Goal: Task Accomplishment & Management: Manage account settings

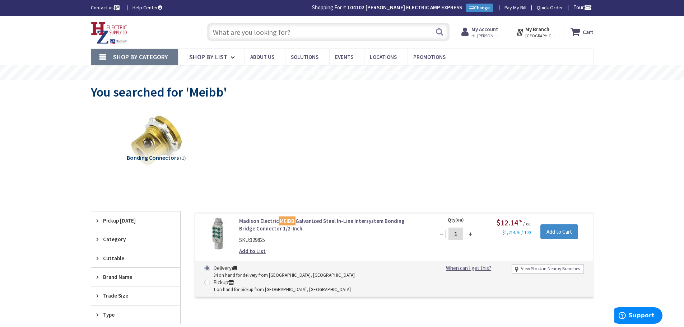
click at [277, 34] on input "text" at bounding box center [328, 32] width 242 height 18
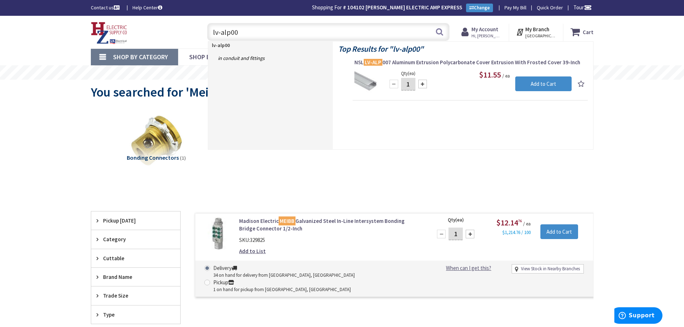
type input "lv-alp007"
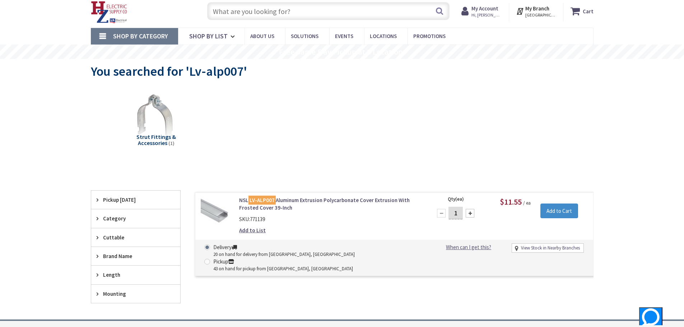
scroll to position [36, 0]
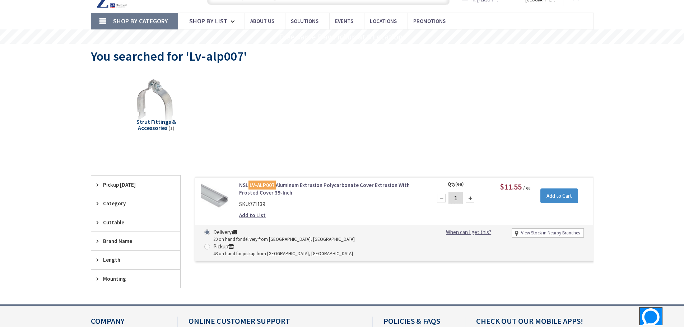
click at [260, 216] on link "Add to List" at bounding box center [252, 216] width 27 height 8
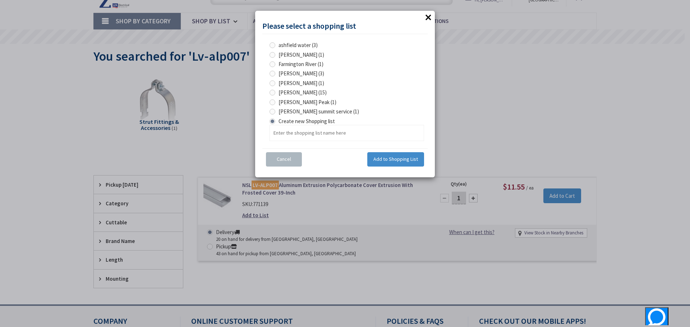
click at [286, 72] on span "hank gold (3)" at bounding box center [301, 73] width 46 height 7
click at [276, 72] on gold "hank gold (3)" at bounding box center [273, 73] width 5 height 5
radio gold "true"
click at [385, 159] on span "Add to Shopping List" at bounding box center [395, 159] width 45 height 6
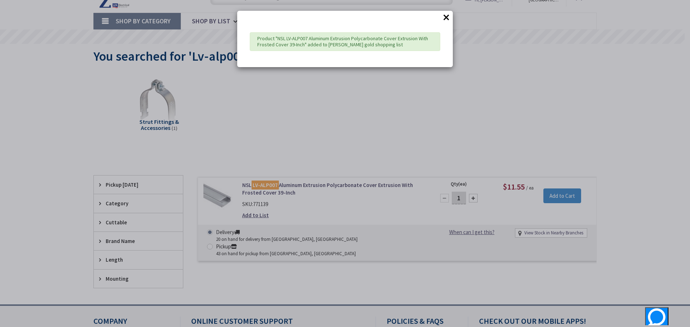
click at [446, 20] on button "×" at bounding box center [446, 17] width 11 height 11
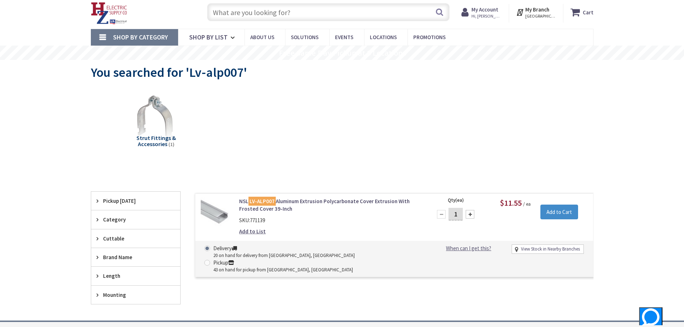
scroll to position [0, 0]
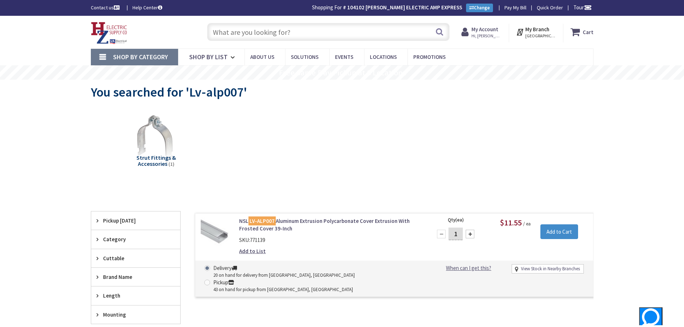
click at [321, 36] on input "text" at bounding box center [328, 32] width 242 height 18
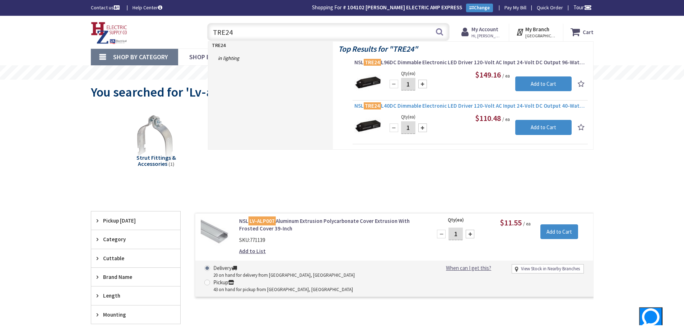
type input "TRE24"
click at [439, 106] on span "NSL TRE24 L40DC Dimmable Electronic LED Driver 120-Volt AC Input 24-Volt DC Out…" at bounding box center [471, 105] width 232 height 7
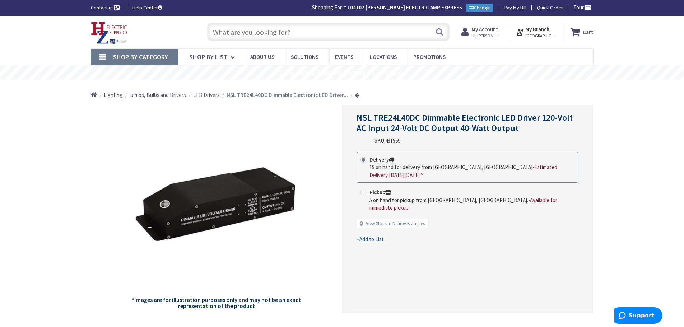
click at [375, 236] on u "Add to List" at bounding box center [372, 239] width 24 height 7
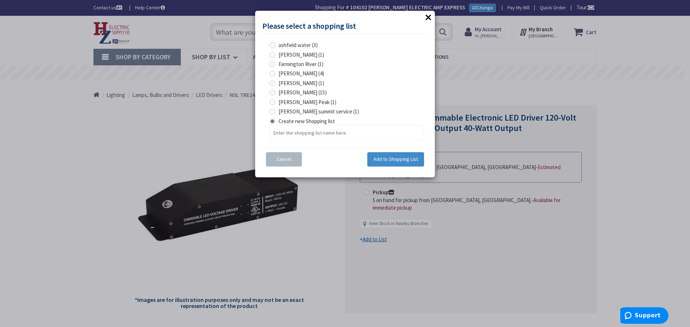
click at [287, 75] on span "hank gold (4)" at bounding box center [301, 73] width 46 height 7
click at [276, 75] on gold "hank gold (4)" at bounding box center [273, 73] width 5 height 5
radio gold "true"
click at [387, 156] on span "Add to Shopping List" at bounding box center [395, 159] width 45 height 6
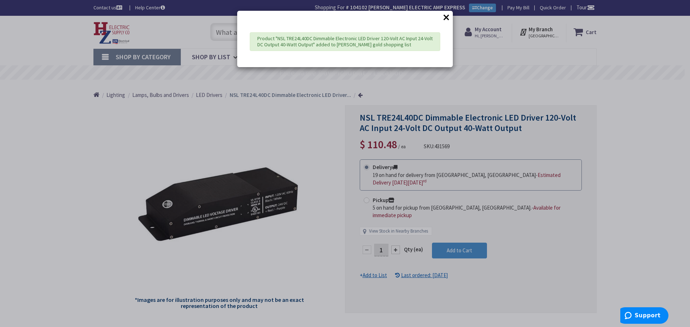
click at [449, 18] on button "×" at bounding box center [446, 17] width 11 height 11
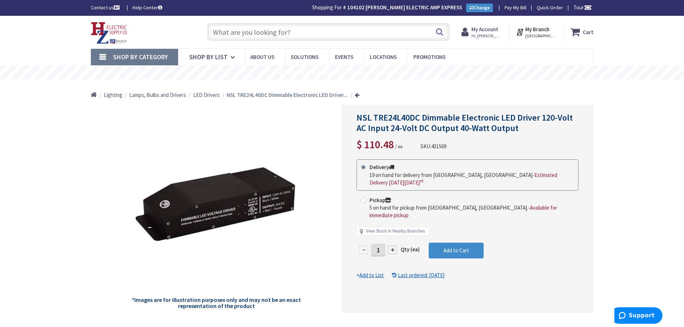
click at [323, 33] on input "text" at bounding box center [328, 32] width 242 height 18
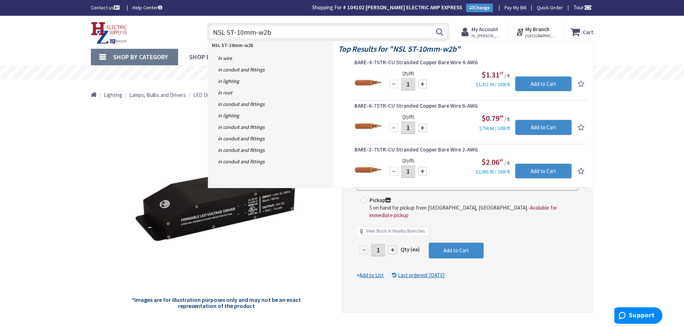
type input "NSL ST-10mm-w2bc"
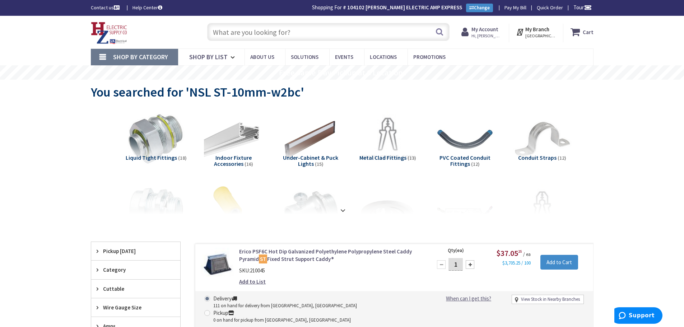
click at [324, 23] on input "text" at bounding box center [328, 32] width 242 height 18
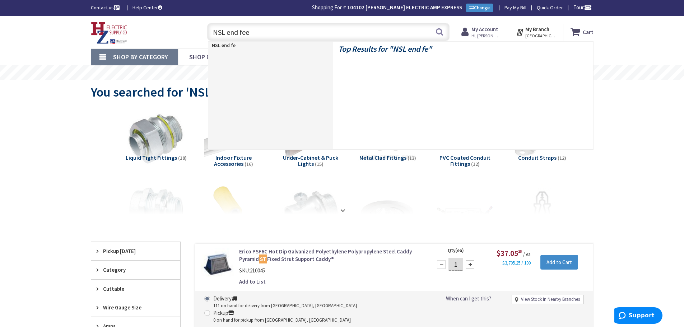
type input "NSL end feed"
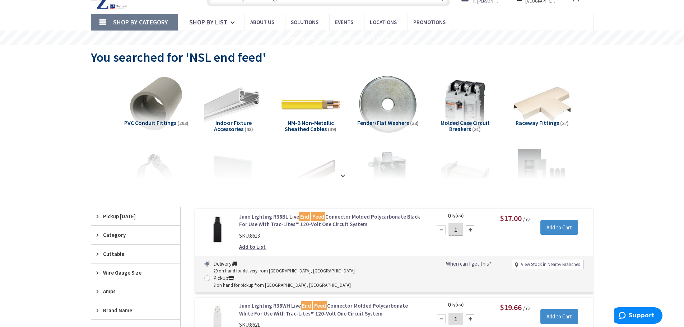
scroll to position [36, 0]
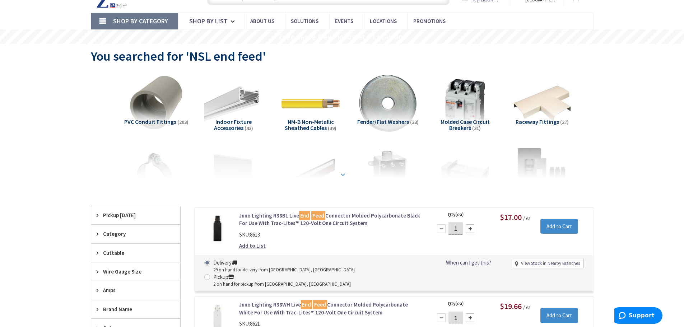
click at [344, 172] on strong at bounding box center [343, 175] width 9 height 8
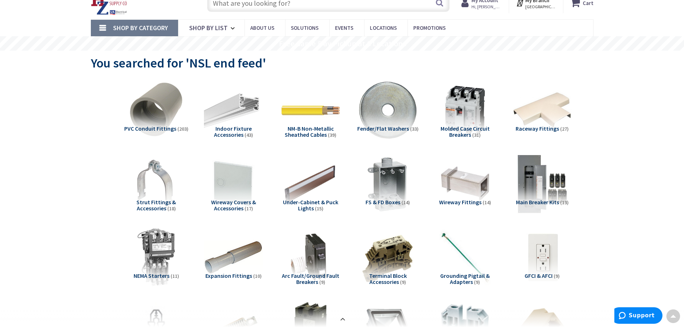
scroll to position [0, 0]
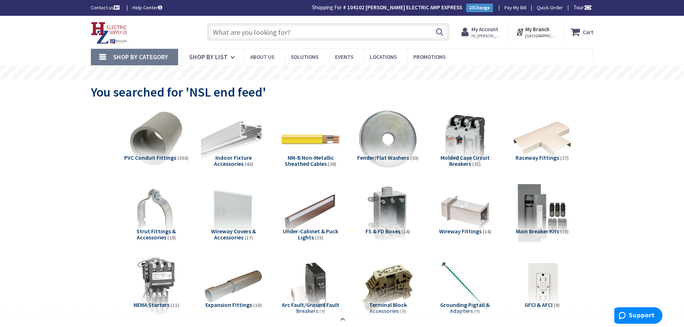
click at [230, 153] on img at bounding box center [233, 139] width 65 height 65
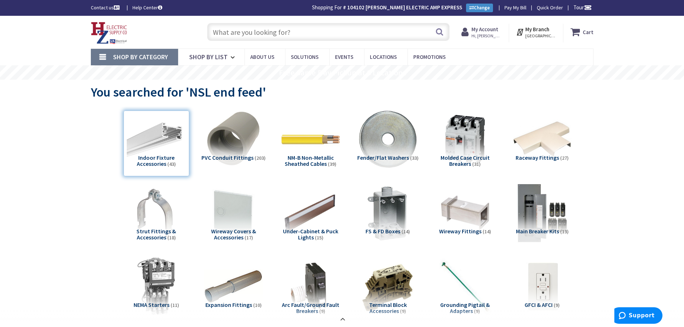
click at [355, 34] on input "text" at bounding box center [328, 32] width 242 height 18
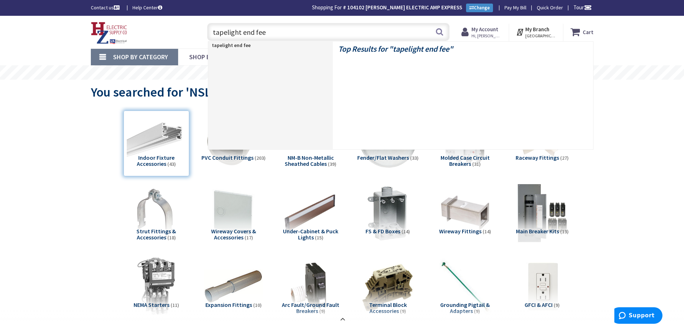
type input "tapelight end feed"
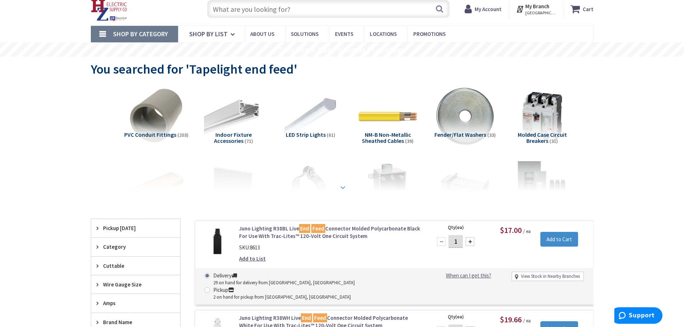
scroll to position [108, 0]
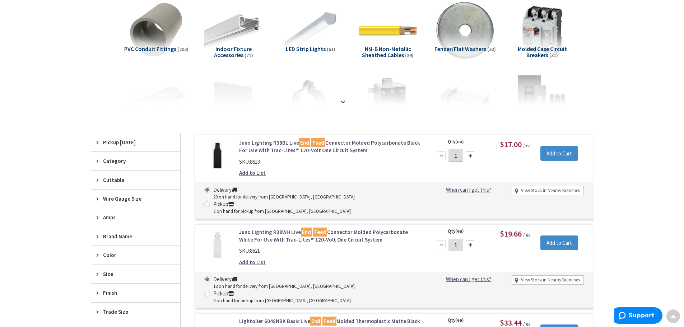
click at [235, 48] on span "Indoor Fixture Accessories" at bounding box center [233, 52] width 38 height 14
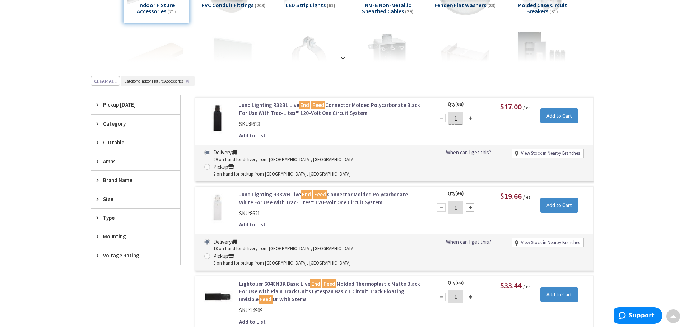
scroll to position [156, 0]
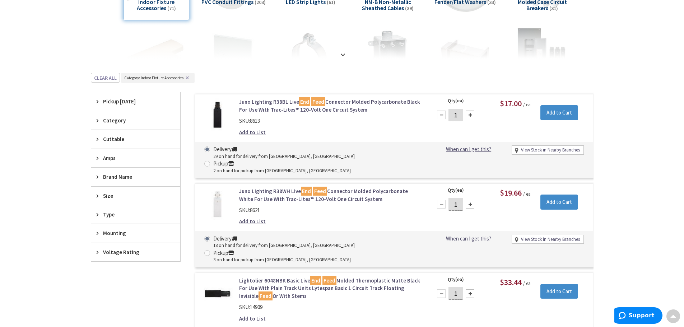
click at [107, 125] on div "Category" at bounding box center [135, 120] width 89 height 18
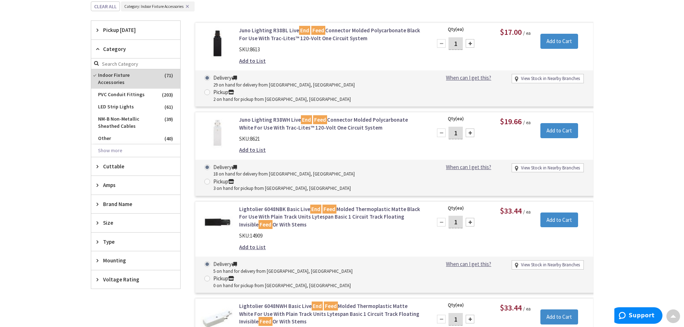
scroll to position [228, 0]
click at [116, 200] on span "Brand Name" at bounding box center [132, 204] width 59 height 8
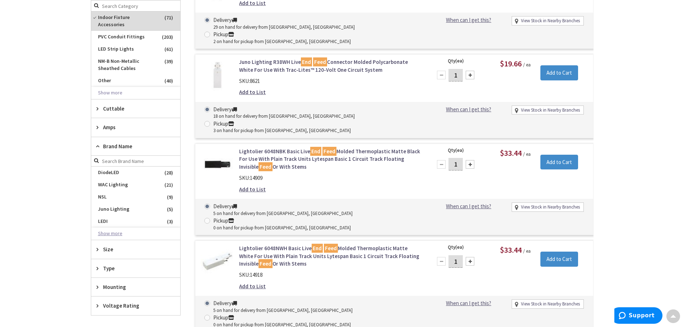
scroll to position [300, 0]
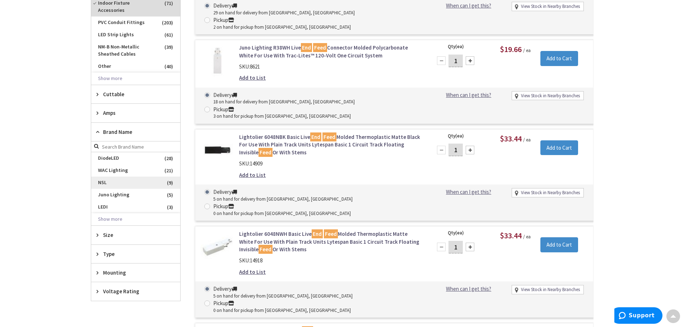
click at [106, 177] on span "NSL" at bounding box center [135, 183] width 89 height 12
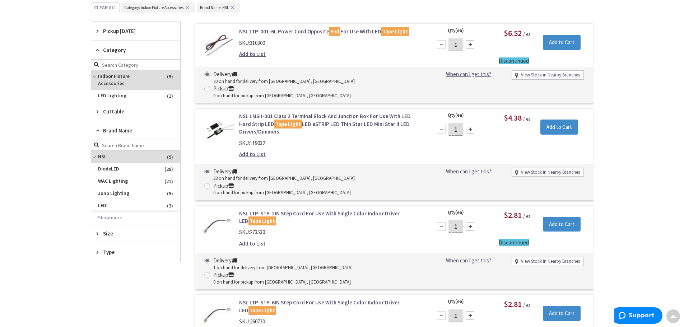
scroll to position [161, 0]
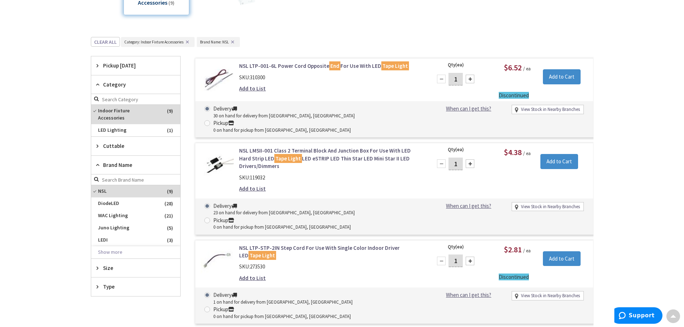
click at [300, 147] on link "NSL LMSII-001 Class 2 Terminal Block And Junction Box For Use With LED Hard Str…" at bounding box center [330, 158] width 183 height 23
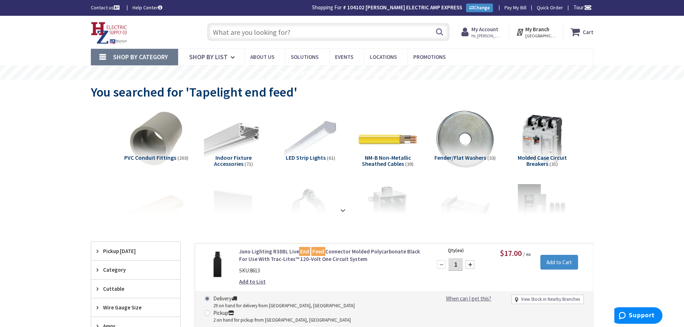
click at [481, 33] on span "Hi, [PERSON_NAME]" at bounding box center [487, 36] width 31 height 6
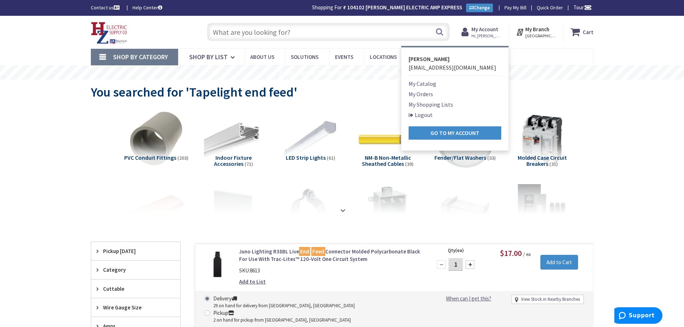
click at [431, 107] on link "My Shopping Lists" at bounding box center [431, 104] width 45 height 9
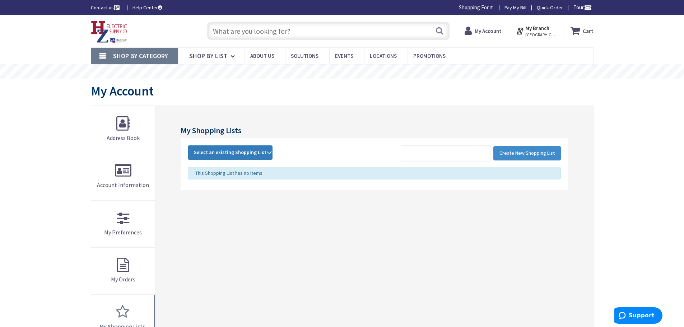
click at [257, 155] on span "Select an existing Shopping List" at bounding box center [230, 152] width 73 height 6
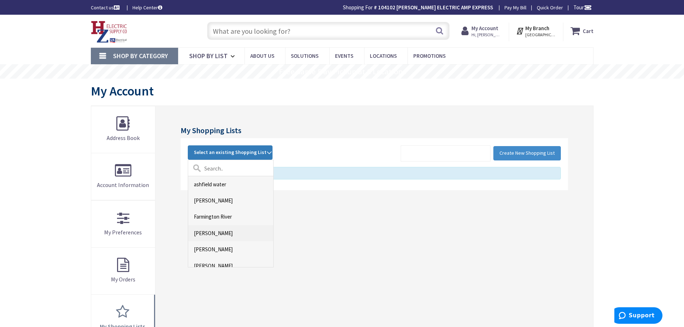
click at [209, 234] on link "[PERSON_NAME]" at bounding box center [230, 233] width 85 height 16
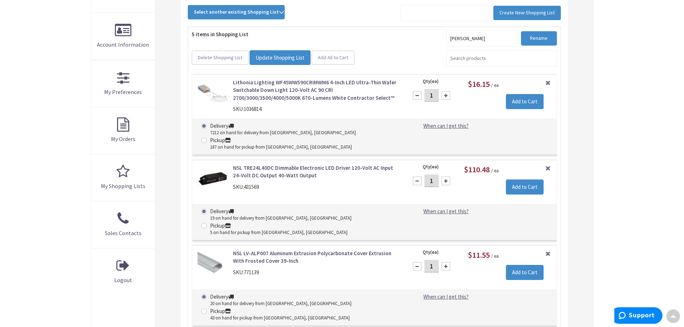
scroll to position [142, 0]
click at [546, 83] on link "Remove Item" at bounding box center [548, 82] width 6 height 6
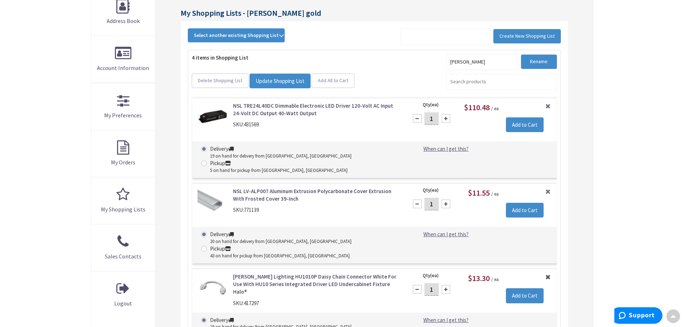
click at [548, 273] on link "Remove Item" at bounding box center [548, 276] width 6 height 6
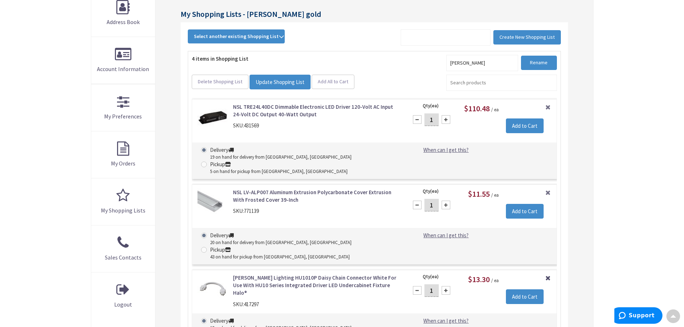
scroll to position [142, 0]
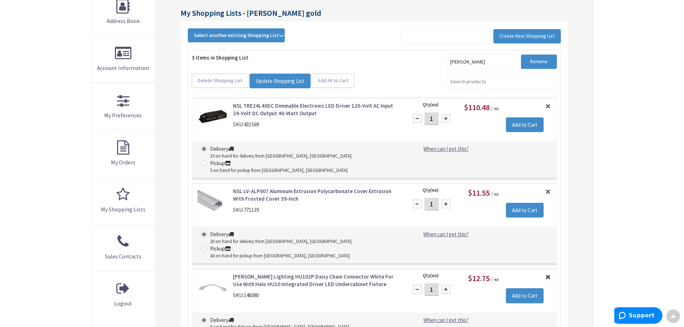
click at [548, 273] on link "Remove Item" at bounding box center [548, 276] width 6 height 6
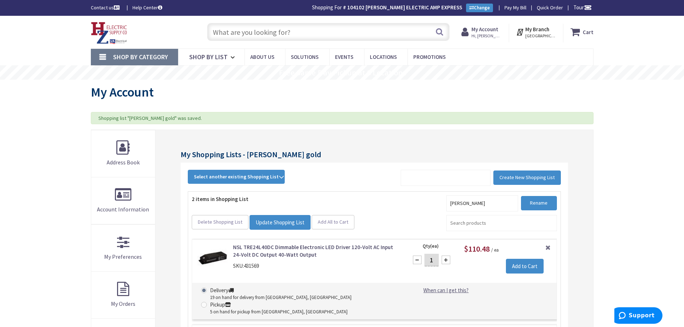
click at [271, 37] on input "text" at bounding box center [328, 32] width 242 height 18
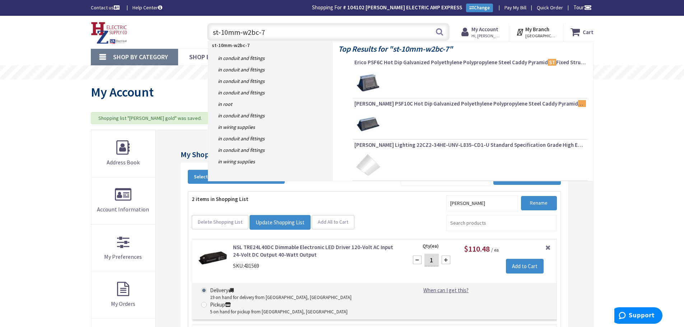
type input "st-10mm-w2bc-72"
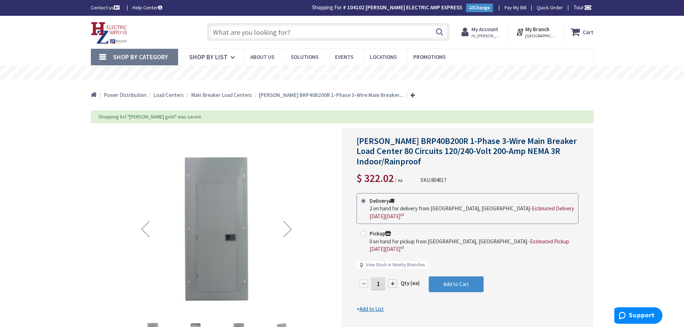
click at [315, 24] on input "text" at bounding box center [328, 32] width 242 height 18
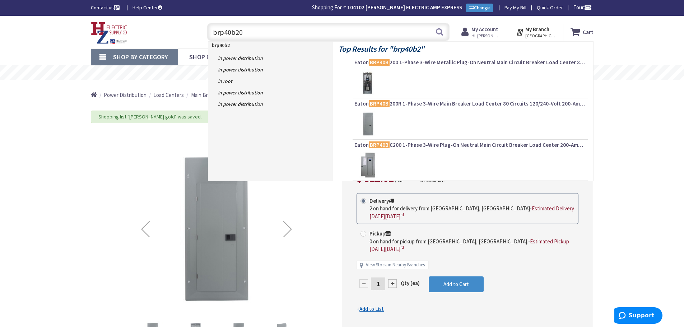
type input "brp40b200"
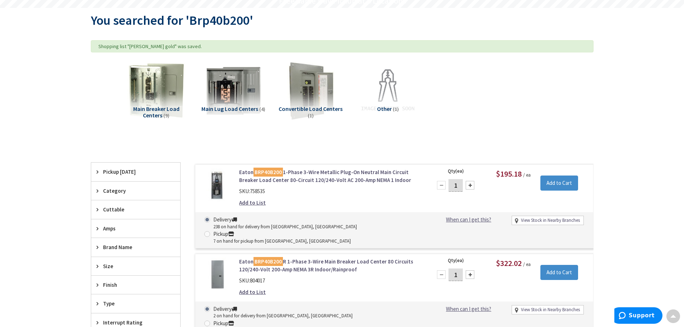
scroll to position [73, 0]
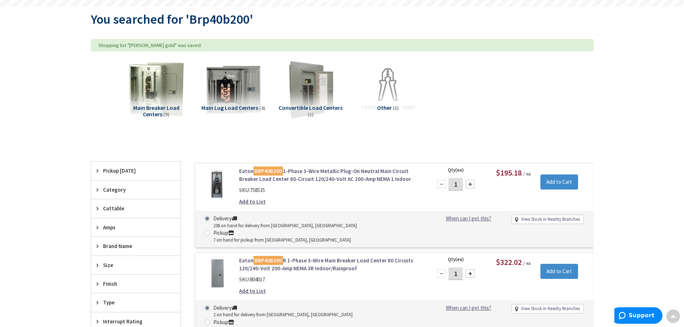
click at [334, 175] on link "Eaton BRP40B200 1-Phase 3-Wire Metallic Plug-On Neutral Main Circuit Breaker Lo…" at bounding box center [330, 174] width 183 height 15
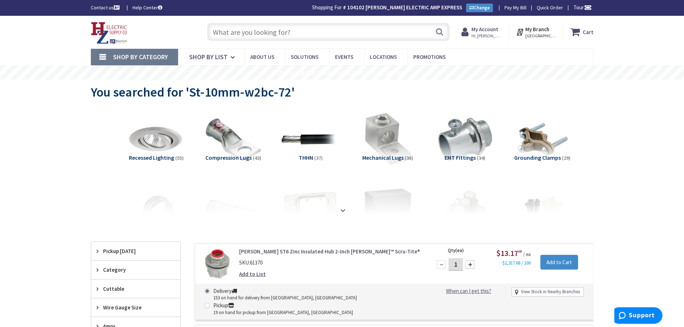
click at [310, 33] on input "text" at bounding box center [328, 32] width 242 height 18
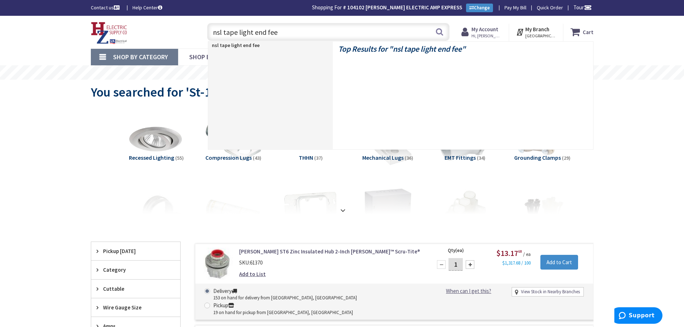
type input "nsl tape light end feed"
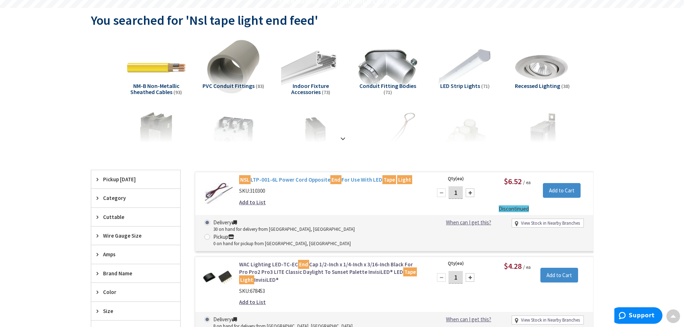
scroll to position [73, 0]
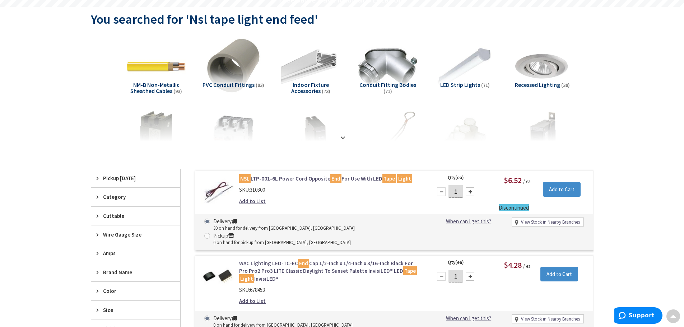
click at [289, 181] on link "NSL LTP-001-6L Power Cord Opposite End For Use With LED Tape Light" at bounding box center [330, 179] width 183 height 8
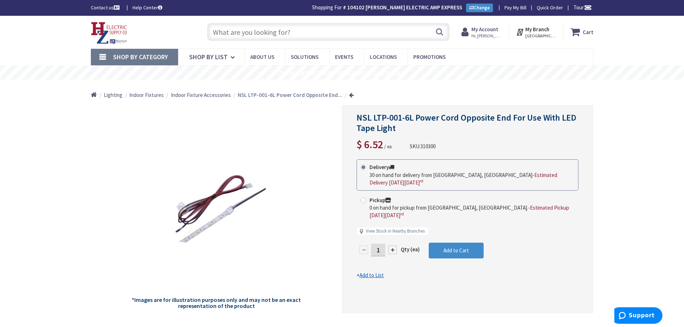
click at [374, 272] on u "Add to List" at bounding box center [372, 275] width 24 height 7
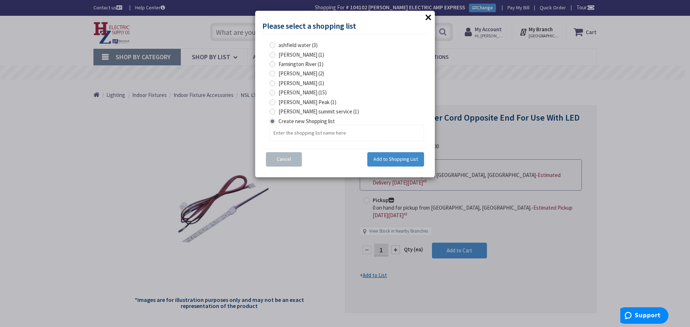
click at [295, 73] on span "[PERSON_NAME] (2)" at bounding box center [301, 73] width 46 height 7
click at [276, 73] on gold "[PERSON_NAME] (2)" at bounding box center [273, 73] width 5 height 5
radio gold "true"
click at [407, 162] on span "Add to Shopping List" at bounding box center [395, 159] width 45 height 6
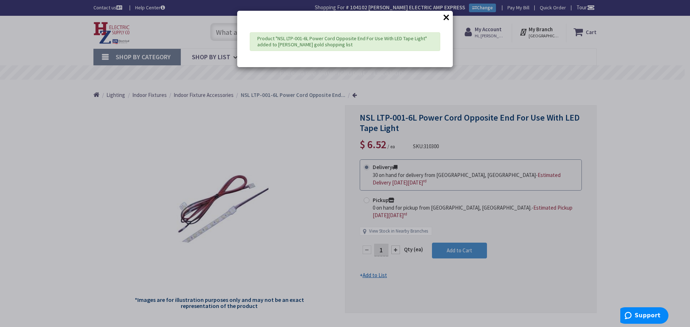
click at [450, 20] on button "×" at bounding box center [446, 17] width 11 height 11
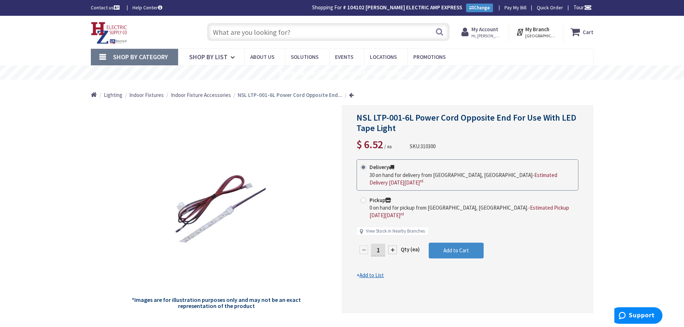
click at [486, 34] on span "Hi, [PERSON_NAME]" at bounding box center [487, 36] width 31 height 6
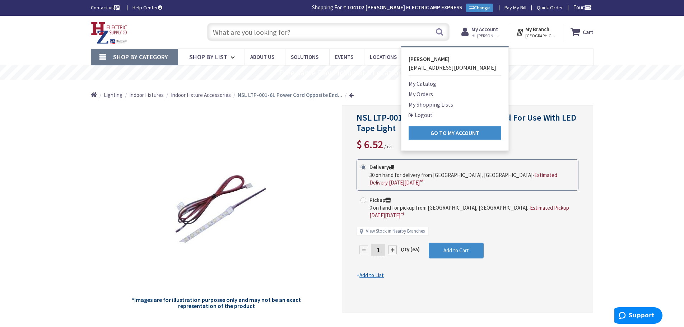
click at [427, 104] on link "My Shopping Lists" at bounding box center [431, 104] width 45 height 9
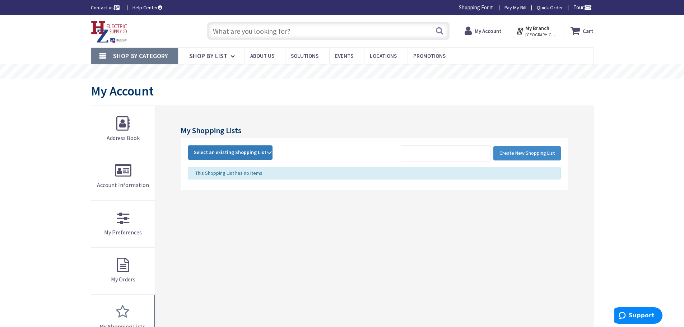
click at [253, 154] on span "Select an existing Shopping List" at bounding box center [230, 152] width 73 height 6
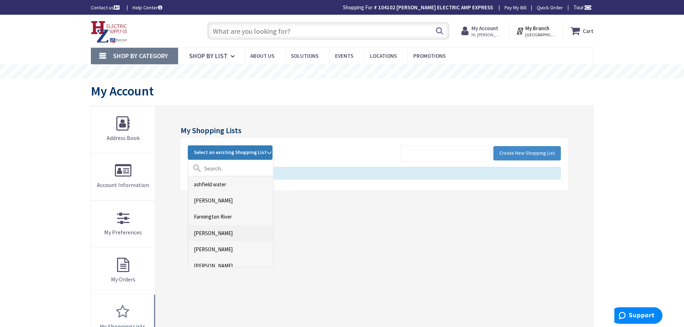
click at [213, 233] on link "[PERSON_NAME]" at bounding box center [230, 233] width 85 height 16
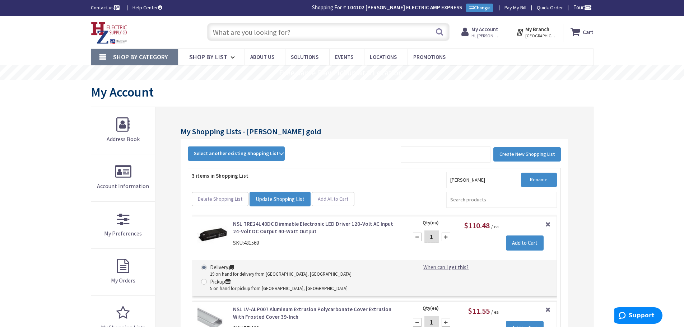
click at [314, 33] on input "text" at bounding box center [328, 32] width 242 height 18
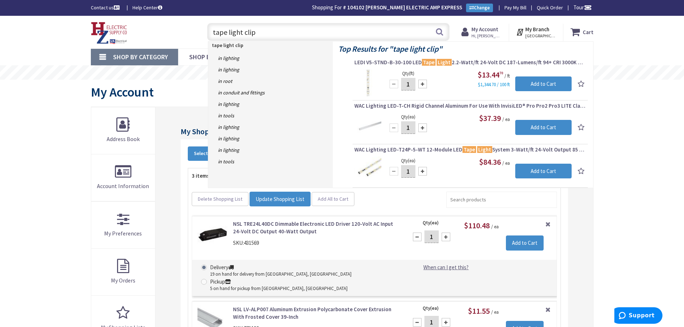
type input "tape light clips"
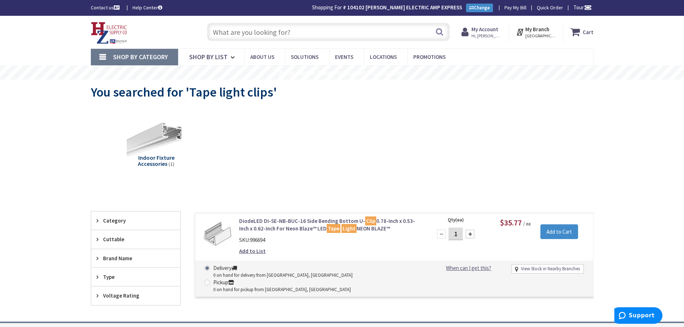
click at [331, 30] on input "text" at bounding box center [328, 32] width 242 height 18
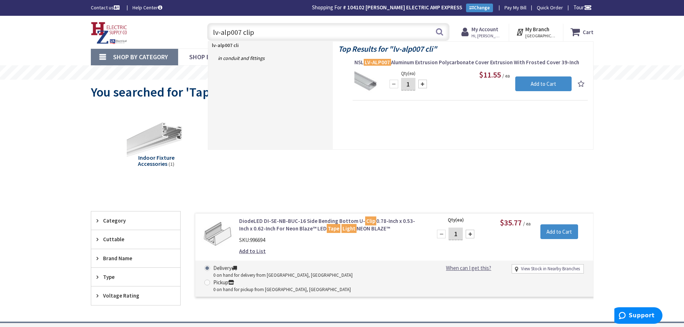
type input "lv-alp007 clips"
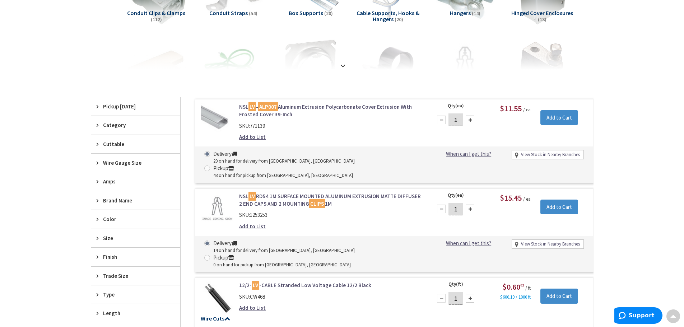
scroll to position [145, 0]
click at [292, 192] on link "NSL LV RD54 1M SURFACE MOUNTED ALUMINUM EXTRUSION MATTE DIFFUSER 2 END CAPS AND…" at bounding box center [330, 199] width 183 height 15
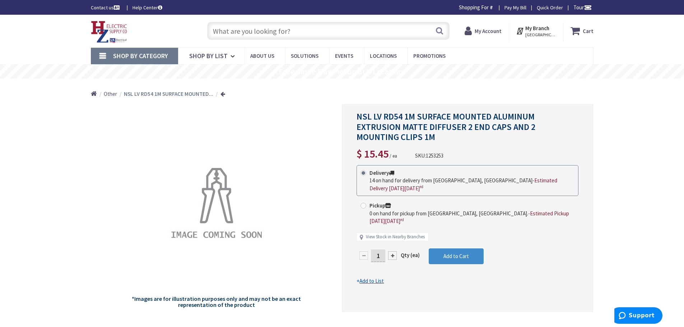
click at [373, 278] on u "Add to List" at bounding box center [372, 281] width 24 height 7
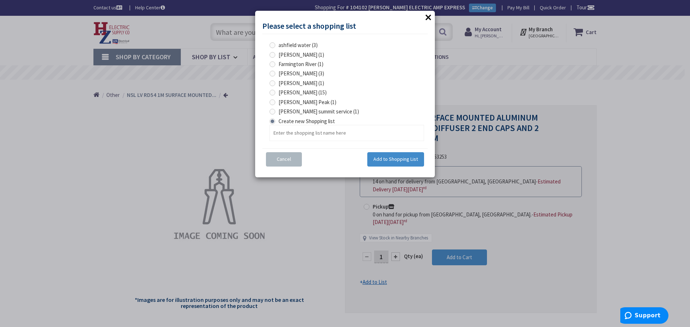
click at [284, 76] on span "hank gold (3)" at bounding box center [301, 73] width 46 height 7
click at [276, 76] on gold "hank gold (3)" at bounding box center [273, 73] width 5 height 5
radio gold "true"
click at [389, 156] on span "Add to Shopping List" at bounding box center [395, 159] width 45 height 6
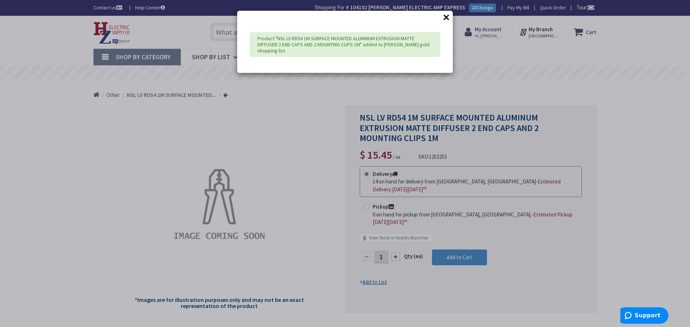
click at [448, 17] on button "×" at bounding box center [446, 17] width 11 height 11
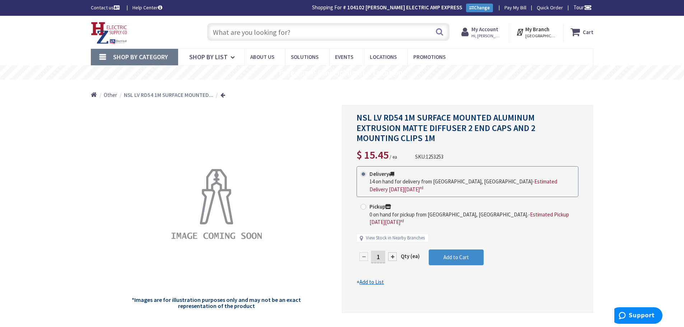
click at [485, 31] on strong "My Account" at bounding box center [485, 29] width 27 height 7
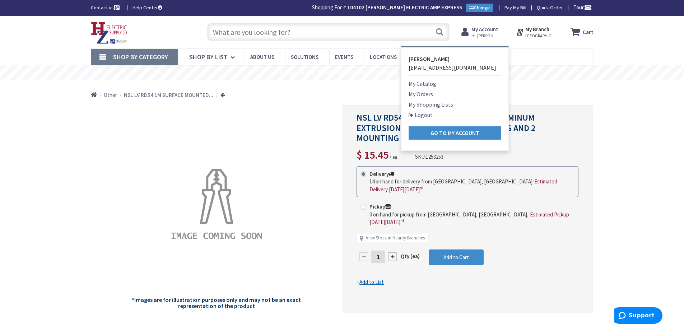
click at [420, 106] on link "My Shopping Lists" at bounding box center [431, 104] width 45 height 9
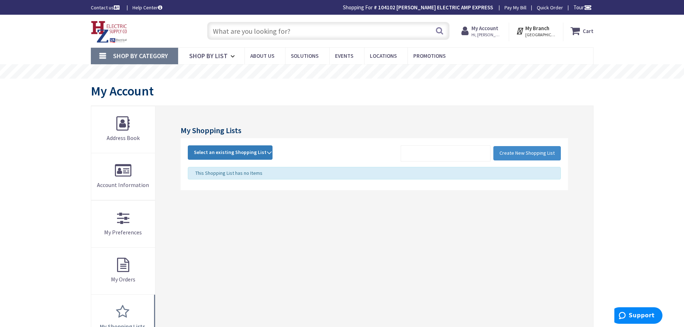
click at [246, 151] on span "Select an existing Shopping List" at bounding box center [230, 152] width 73 height 6
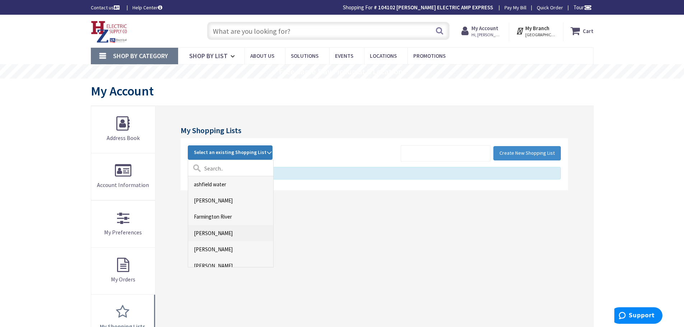
click at [214, 234] on link "[PERSON_NAME]" at bounding box center [230, 233] width 85 height 16
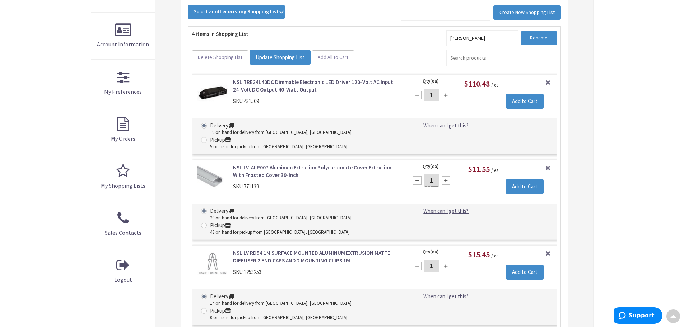
scroll to position [142, 0]
